Goal: Task Accomplishment & Management: Manage account settings

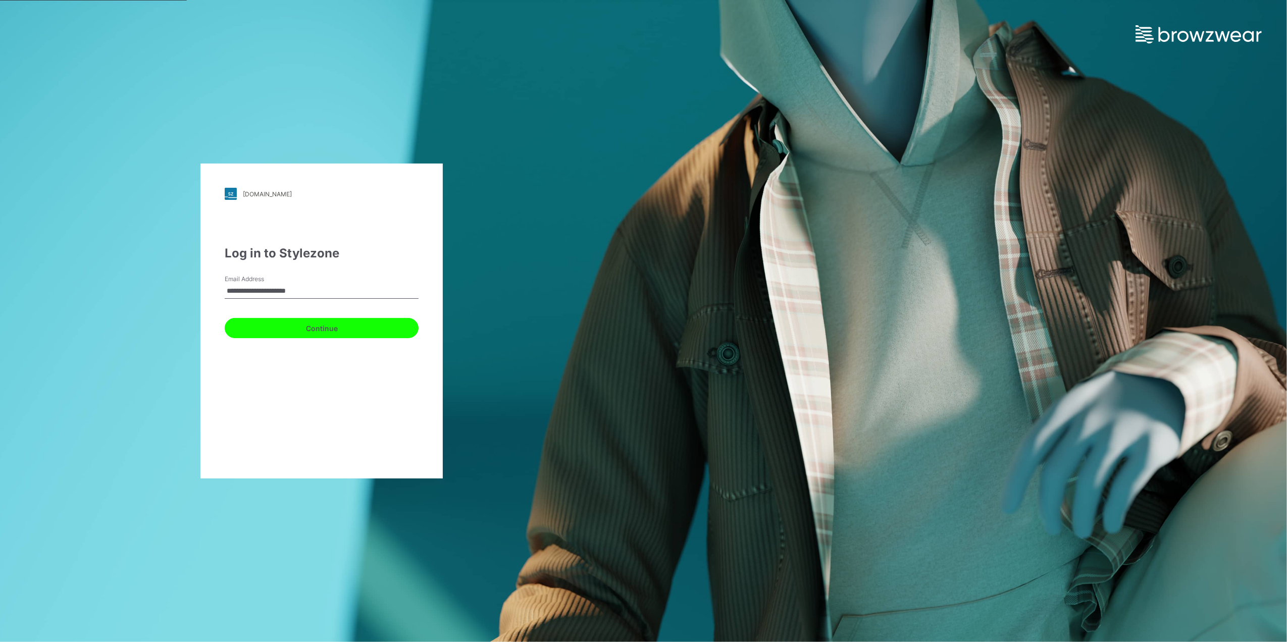
click at [352, 324] on button "Continue" at bounding box center [322, 328] width 194 height 20
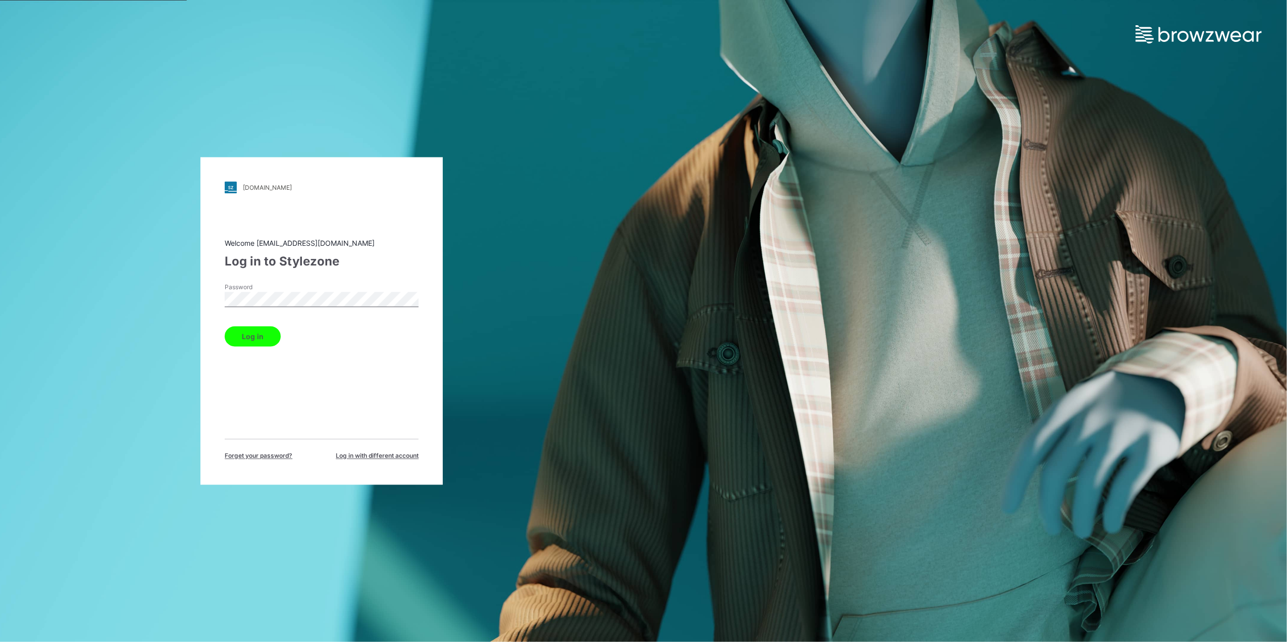
click at [243, 335] on button "Log in" at bounding box center [253, 337] width 56 height 20
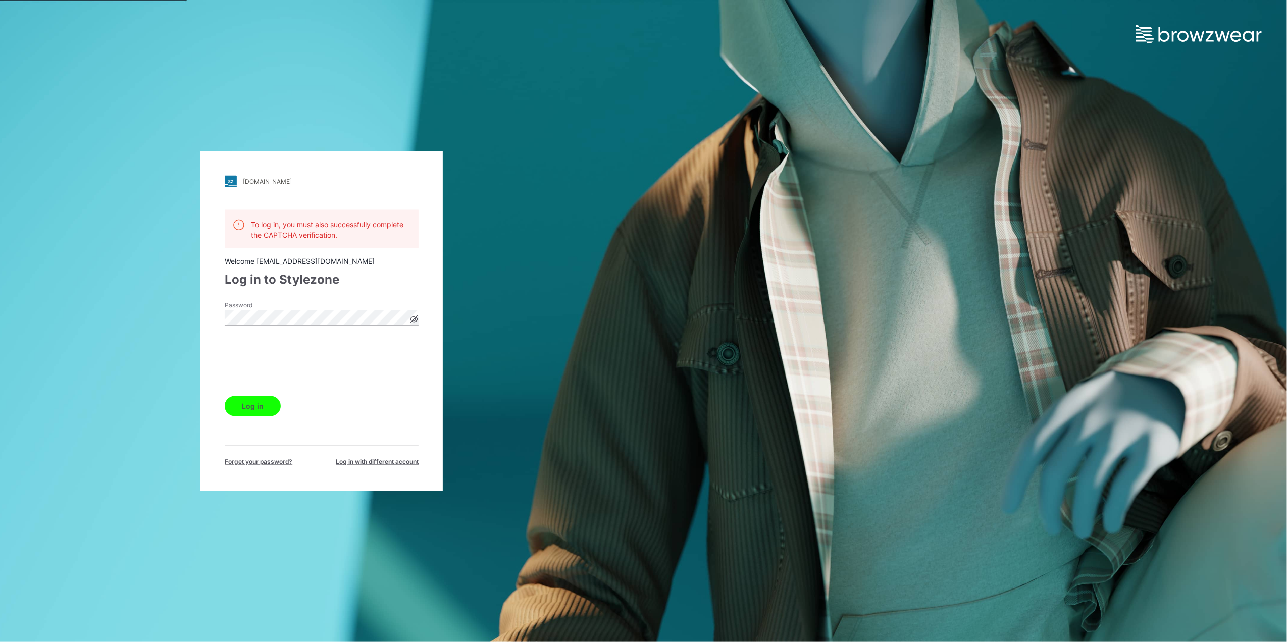
click at [266, 395] on div "Log in" at bounding box center [322, 404] width 194 height 24
click at [266, 399] on button "Log in" at bounding box center [253, 406] width 56 height 20
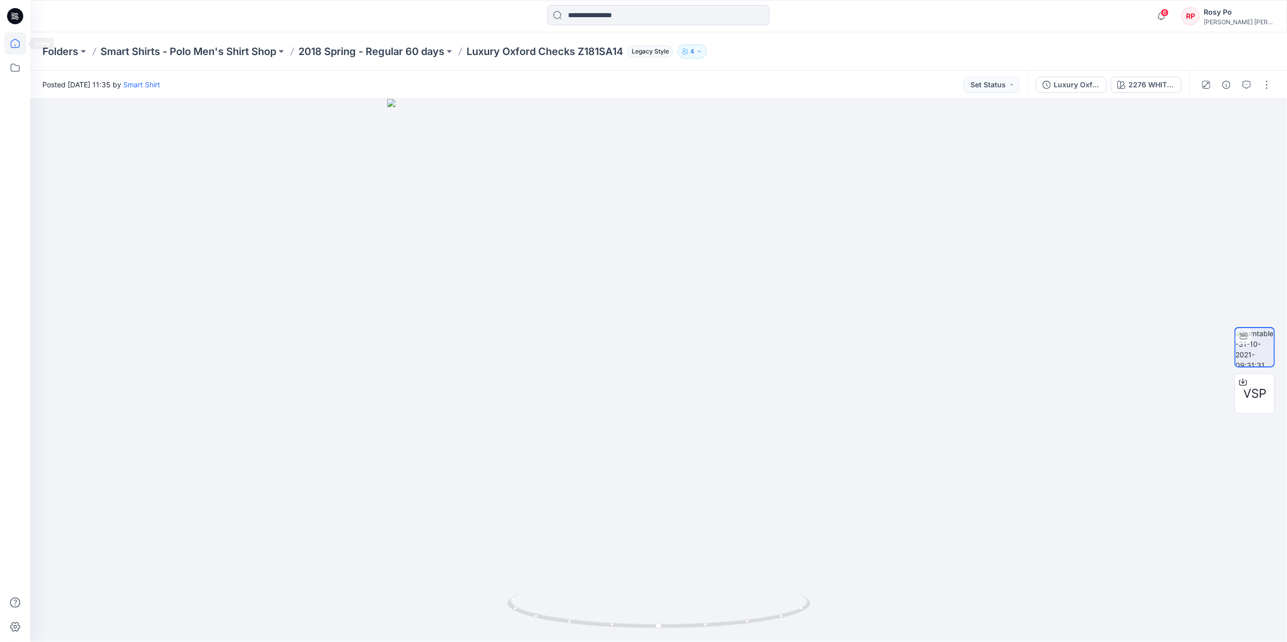
click at [15, 49] on icon at bounding box center [15, 43] width 22 height 22
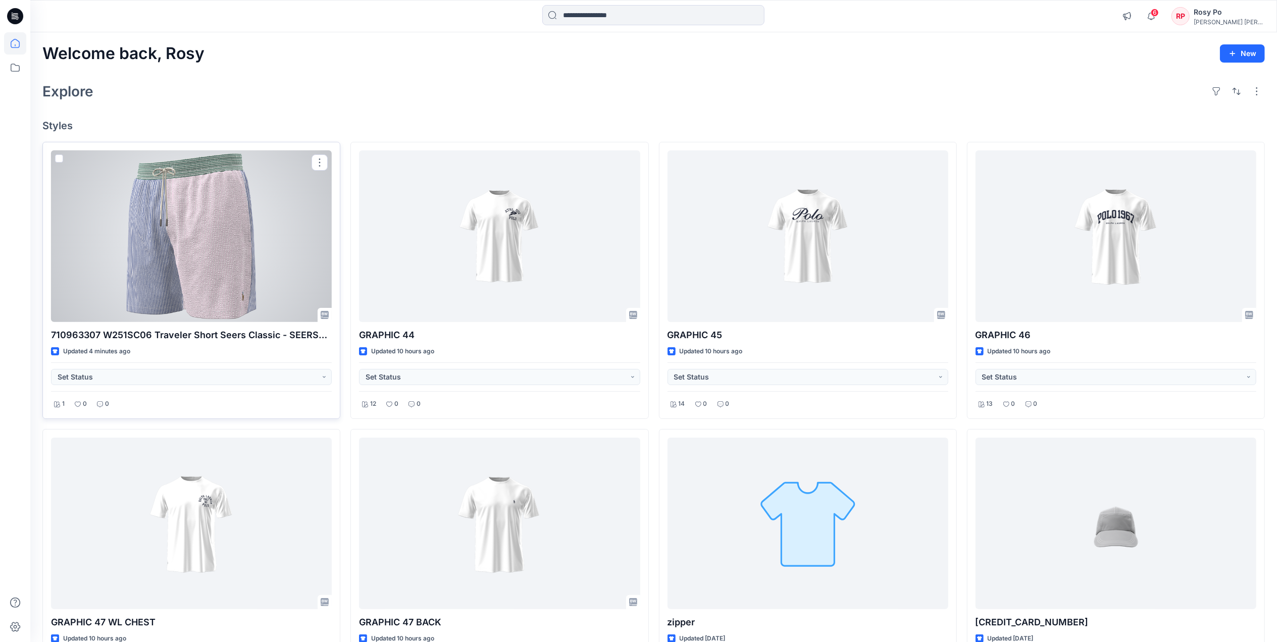
click at [215, 213] on div at bounding box center [191, 237] width 281 height 172
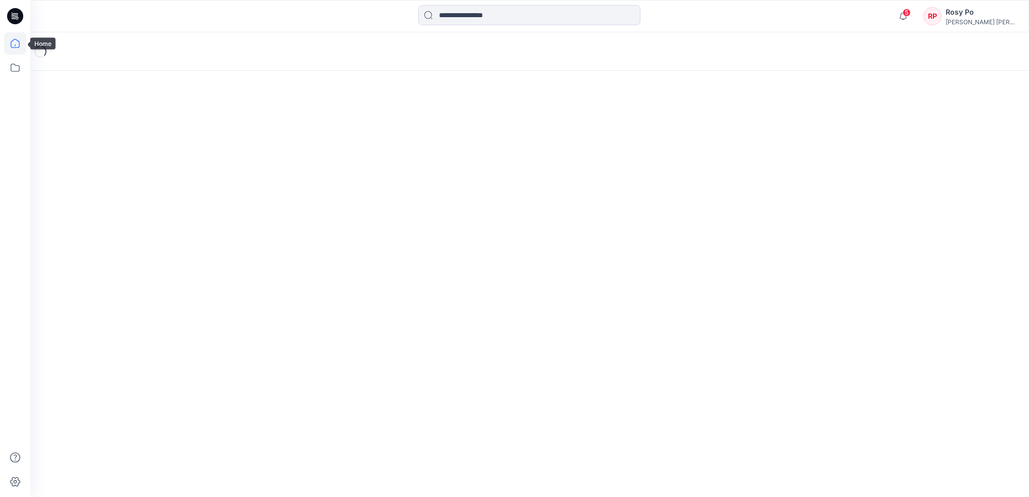
click at [20, 45] on icon at bounding box center [15, 43] width 22 height 22
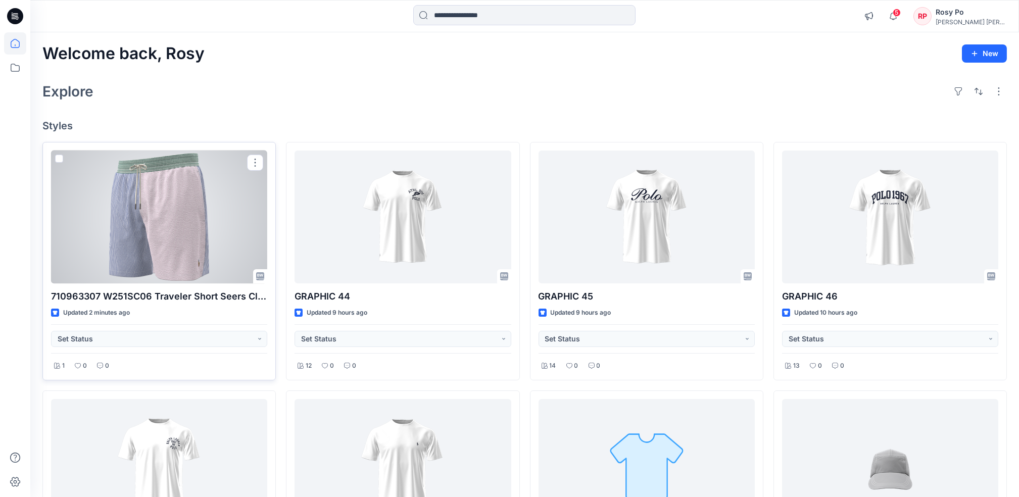
click at [196, 239] on div at bounding box center [159, 217] width 216 height 133
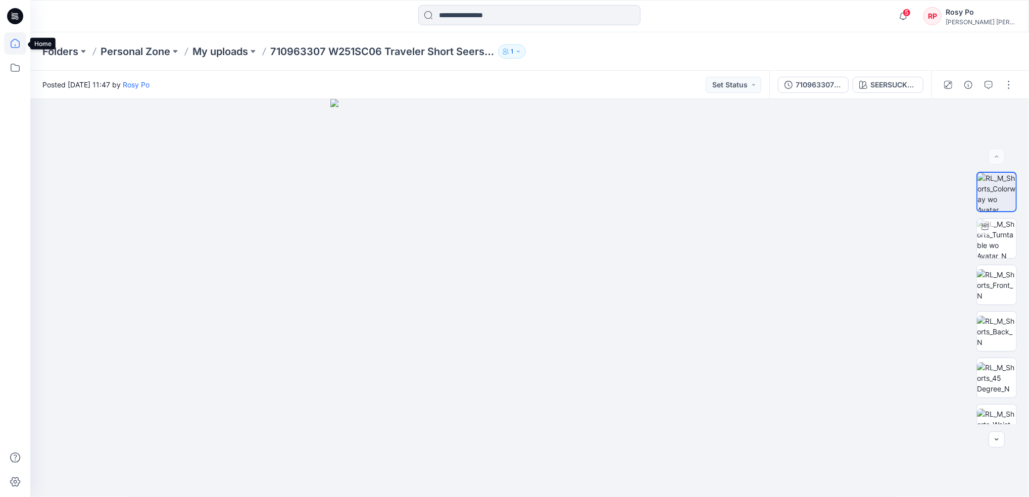
click at [21, 47] on icon at bounding box center [15, 43] width 22 height 22
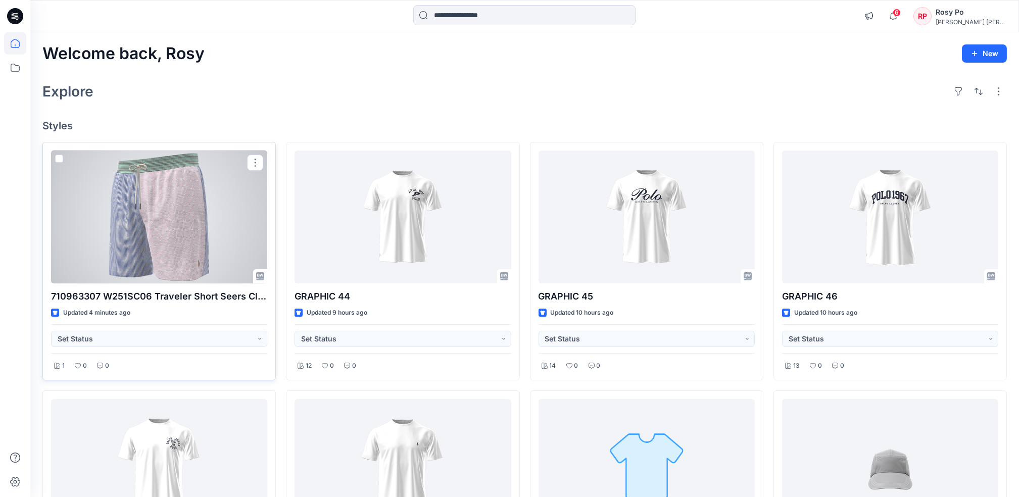
click at [145, 260] on div at bounding box center [159, 217] width 216 height 133
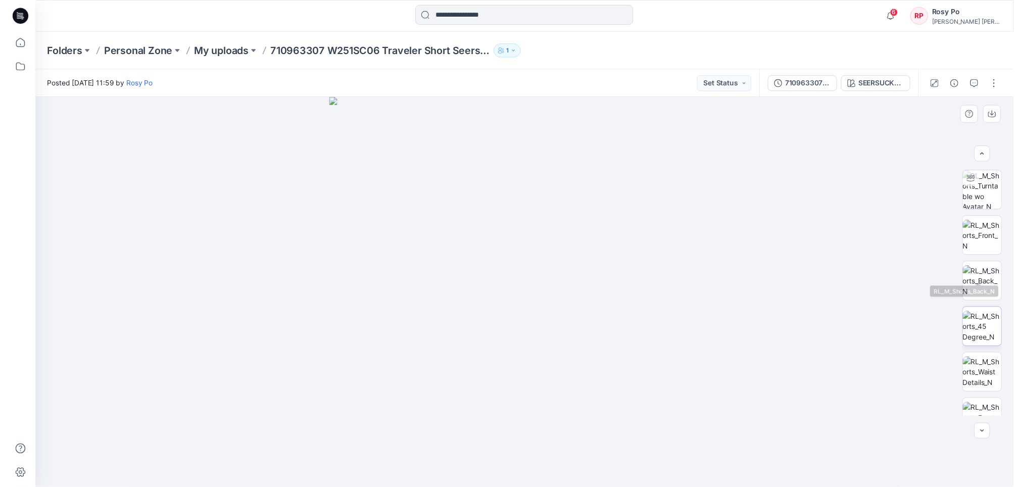
scroll to position [66, 0]
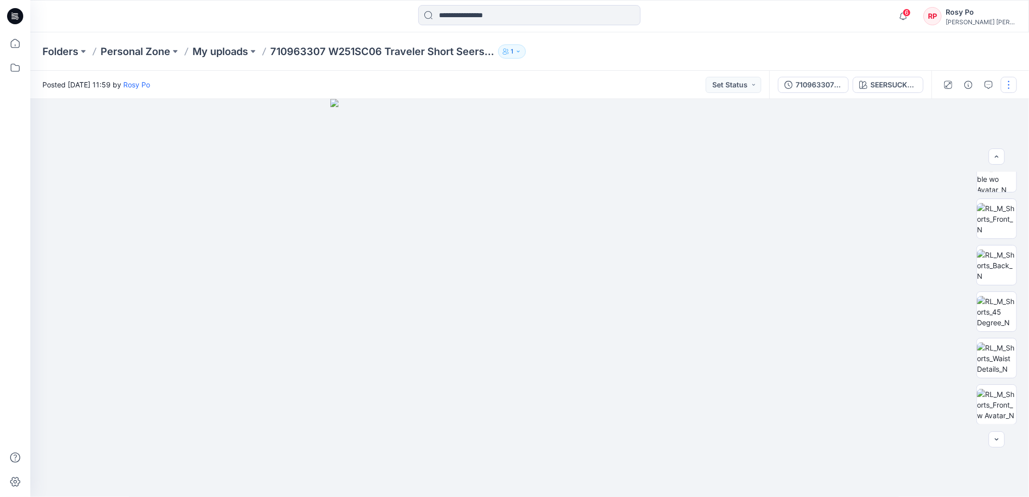
click at [1007, 83] on button "button" at bounding box center [1009, 85] width 16 height 16
click at [950, 137] on button "Edit" at bounding box center [956, 136] width 93 height 19
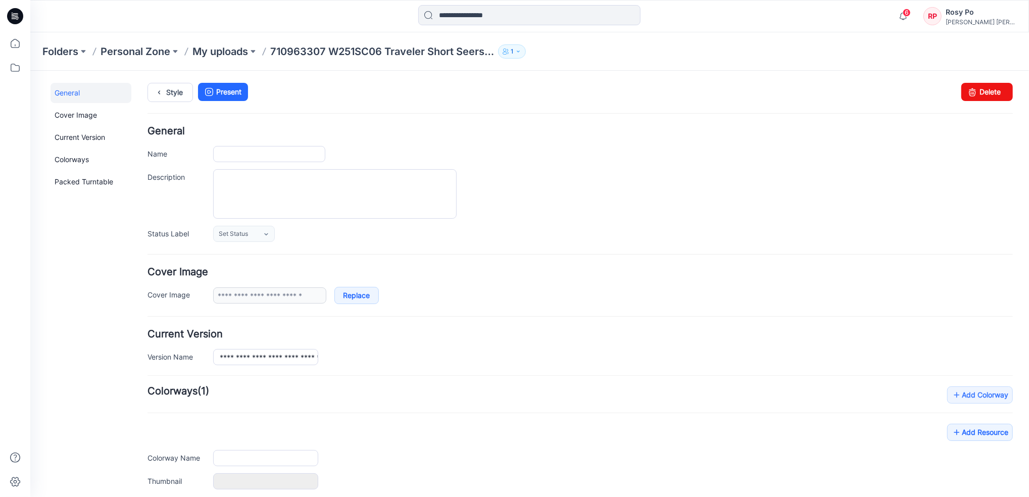
scroll to position [108, 0]
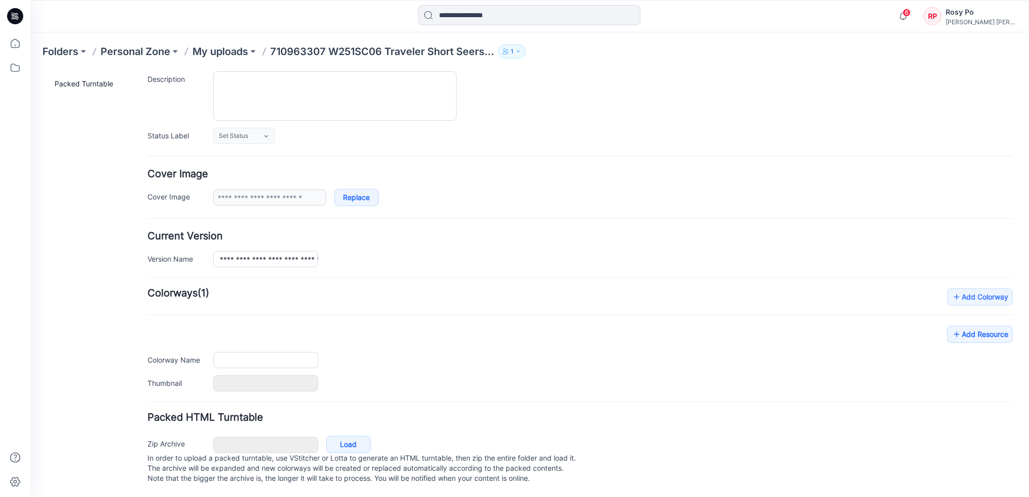
type input "**********"
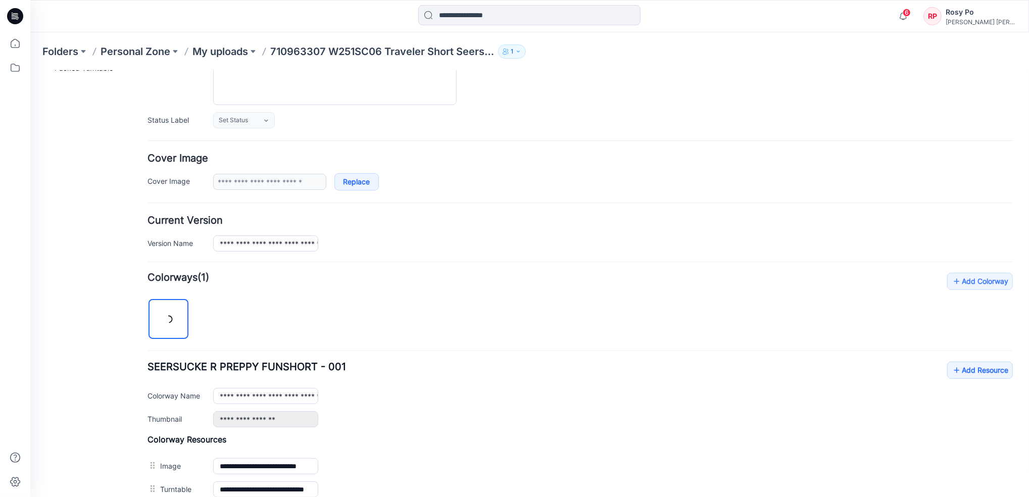
scroll to position [351, 0]
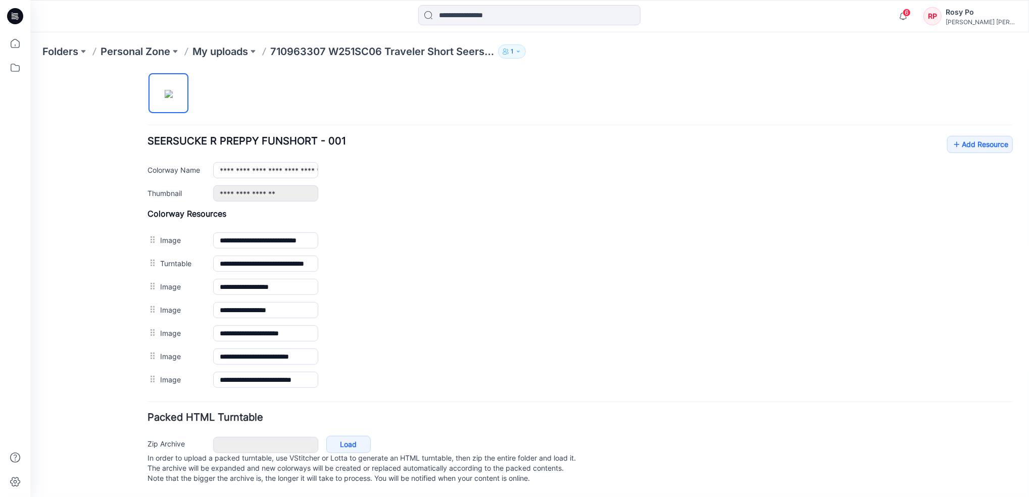
drag, startPoint x: 493, startPoint y: 371, endPoint x: 573, endPoint y: 71, distance: 310.4
click at [30, 70] on img at bounding box center [30, 70] width 0 height 0
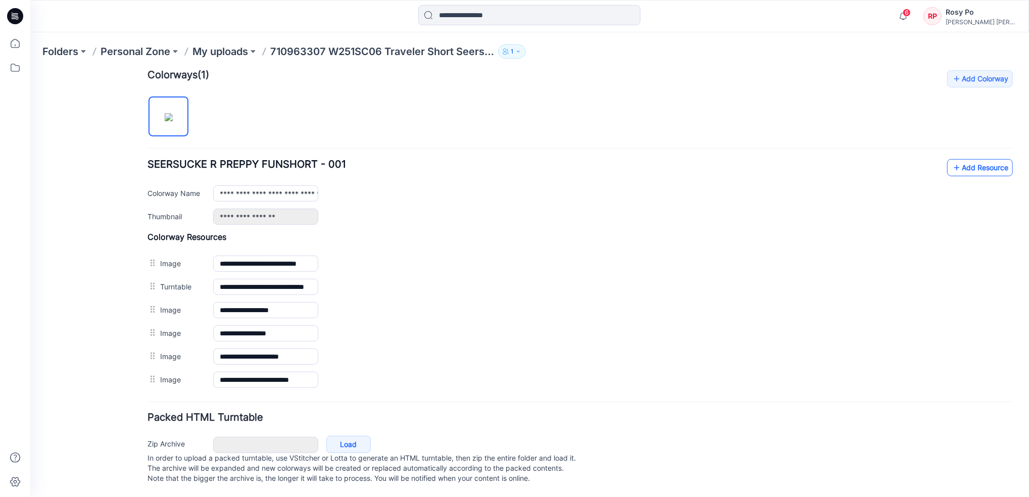
click at [960, 159] on link "Add Resource" at bounding box center [979, 167] width 66 height 17
click at [957, 159] on link "Add Resource" at bounding box center [979, 167] width 66 height 17
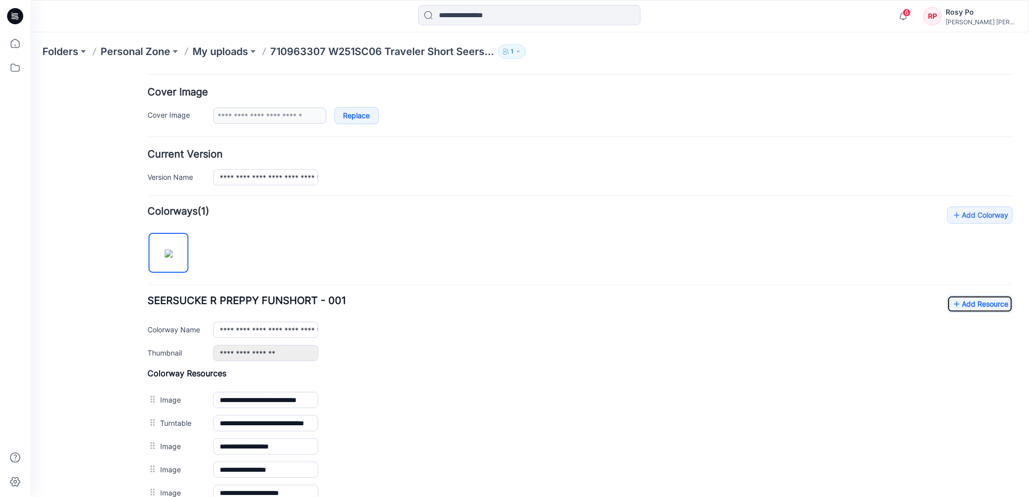
scroll to position [0, 0]
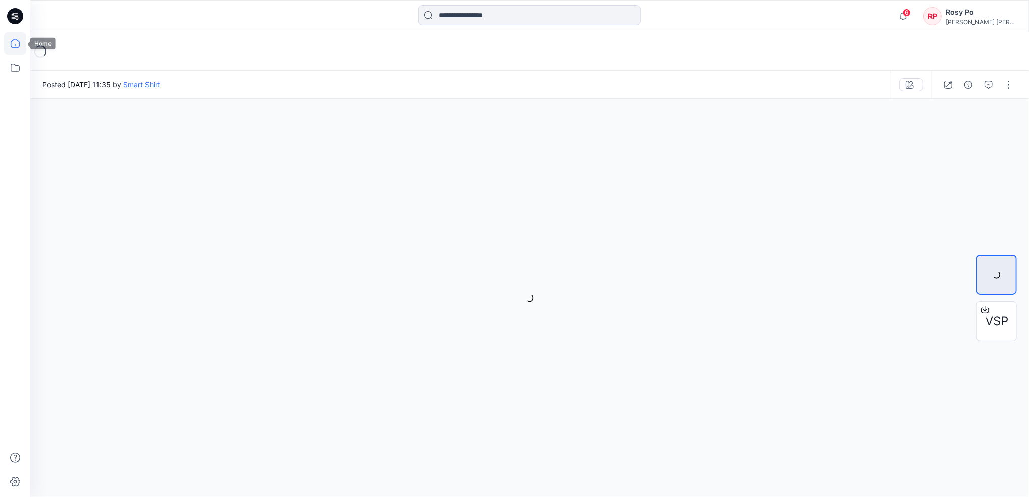
click at [19, 43] on icon at bounding box center [15, 43] width 22 height 22
